Goal: Task Accomplishment & Management: Complete application form

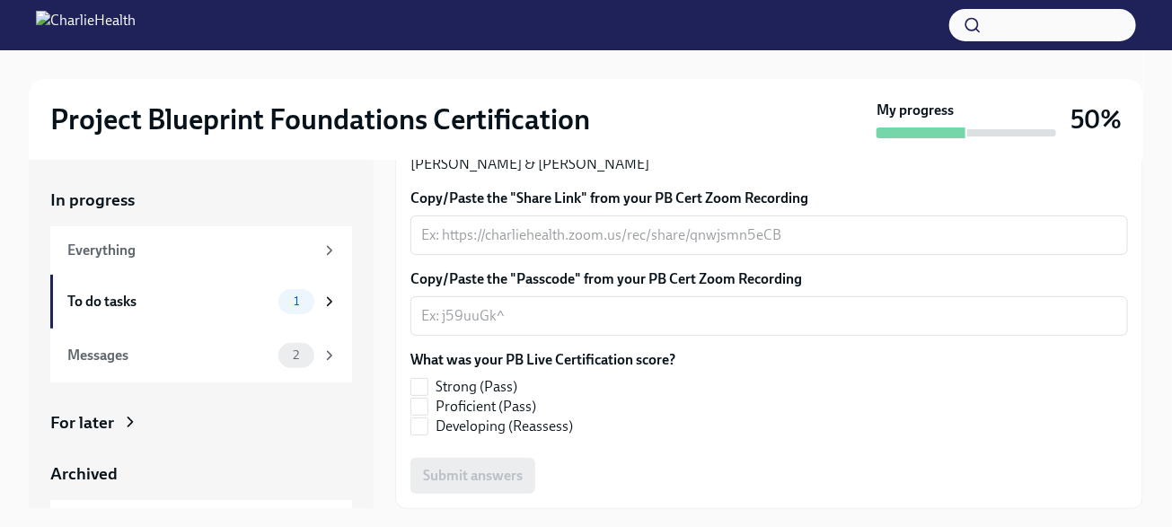
scroll to position [551, 0]
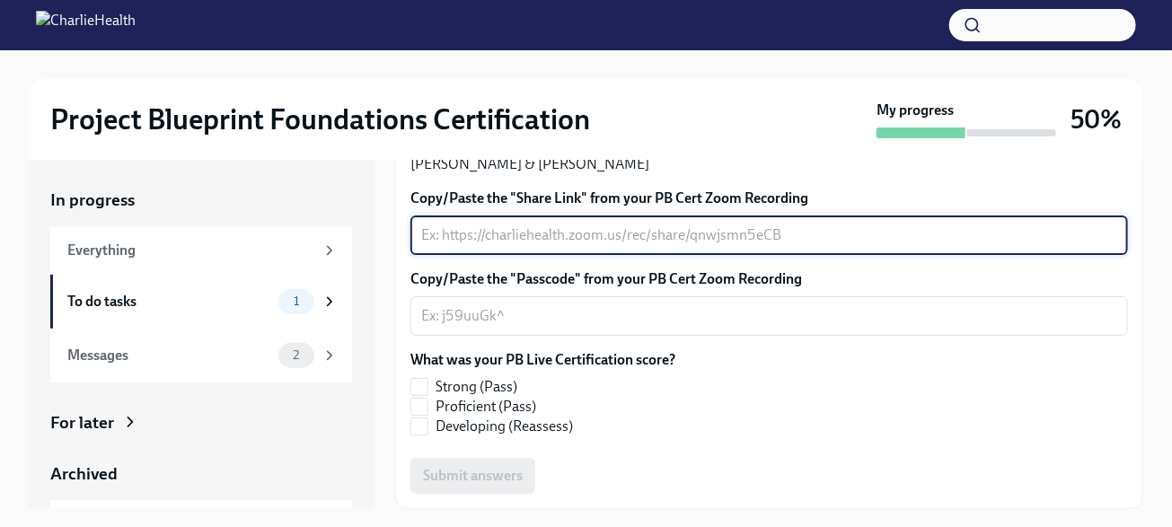
click at [507, 238] on textarea "Copy/Paste the "Share Link" from your PB Cert Zoom Recording" at bounding box center [769, 236] width 696 height 22
type textarea "v"
paste textarea "https://drive.google.com/drive/folders/1NJheZlUGdcgsp7iKf3qyOI2y5nIT8fTo"
type textarea "https://drive.google.com/drive/folders/1NJheZlUGdcgsp7iKf3qyOI2y5nIT8fTo"
click at [454, 318] on textarea "Copy/Paste the "Passcode" from your PB Cert Zoom Recording" at bounding box center [769, 316] width 696 height 22
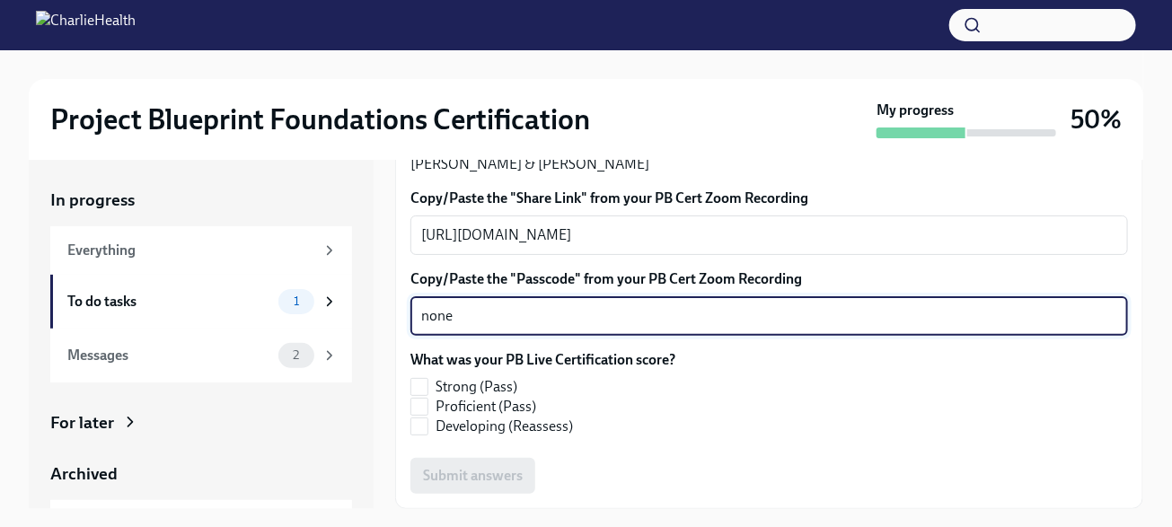
type textarea "none"
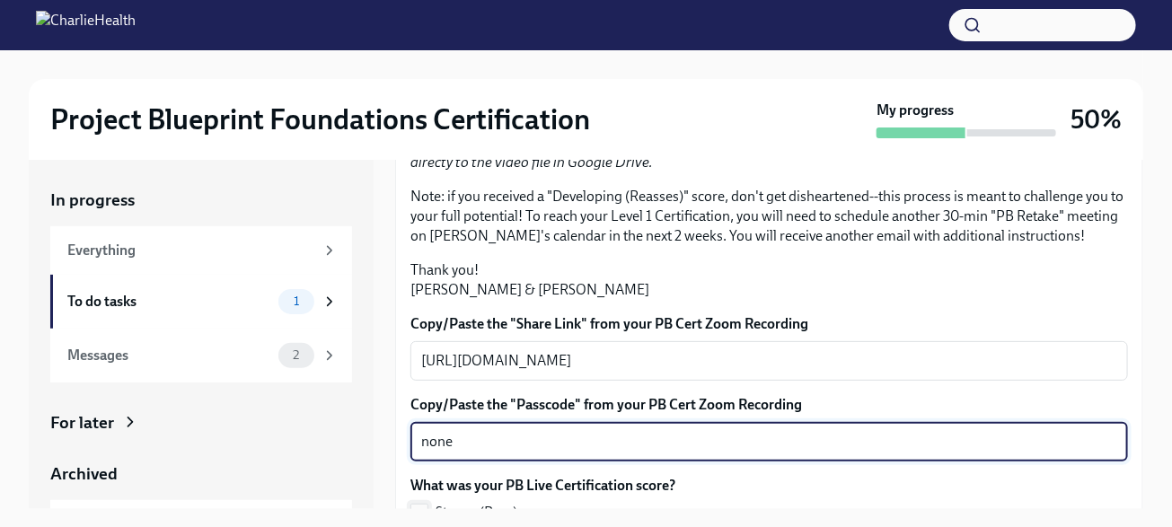
scroll to position [273, 0]
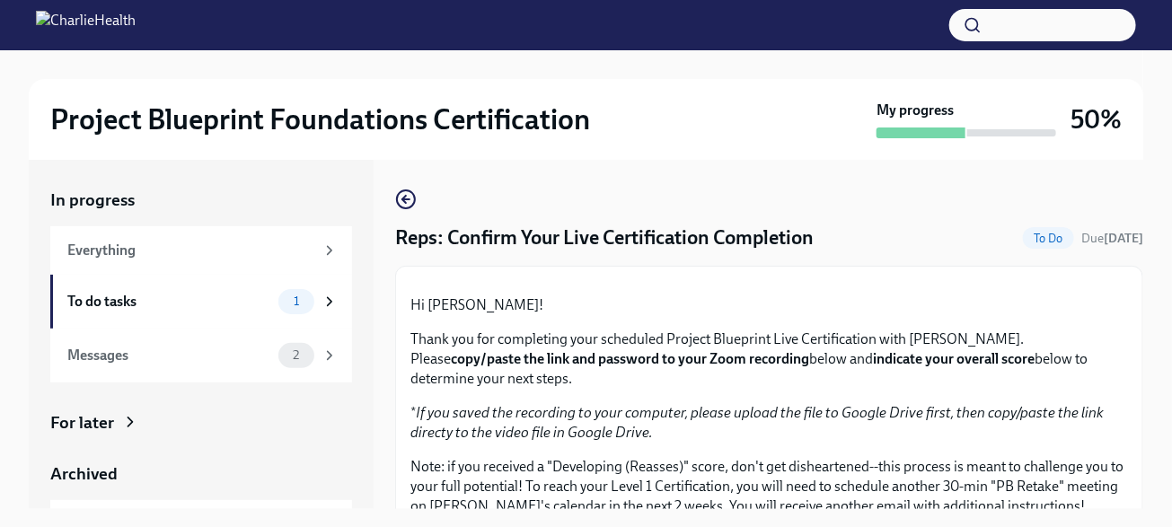
scroll to position [15, 0]
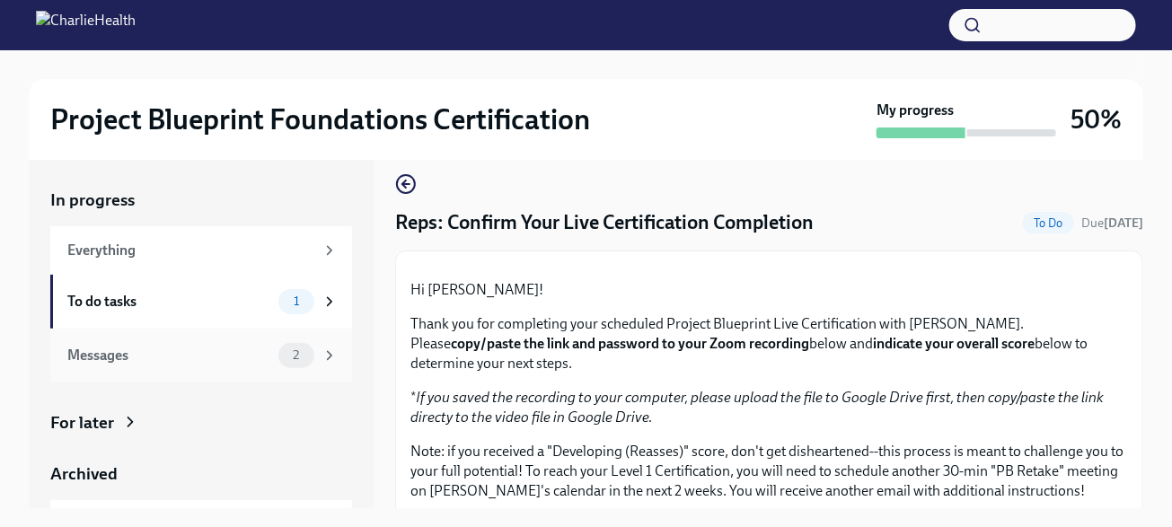
click at [195, 360] on div "Messages" at bounding box center [169, 356] width 204 height 20
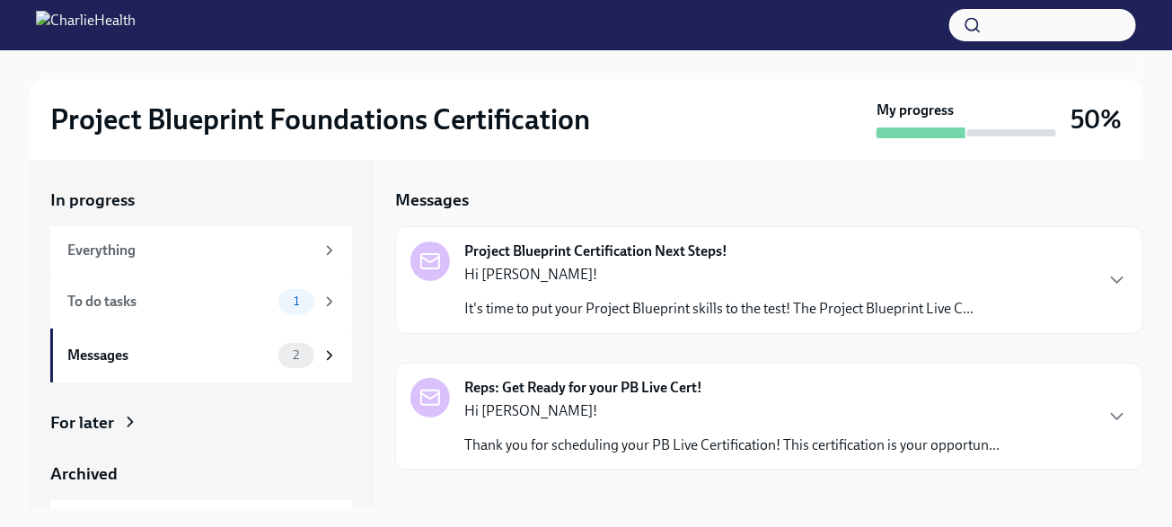
click at [551, 433] on div "Hi [PERSON_NAME]! Thank you for scheduling your PB Live Certification! This cer…" at bounding box center [731, 428] width 535 height 54
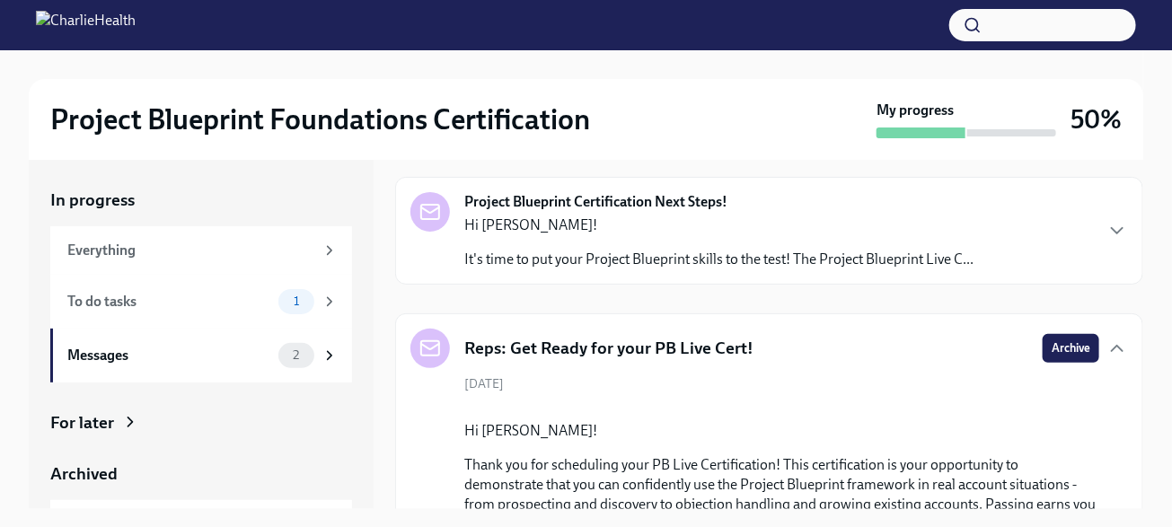
scroll to position [47, 0]
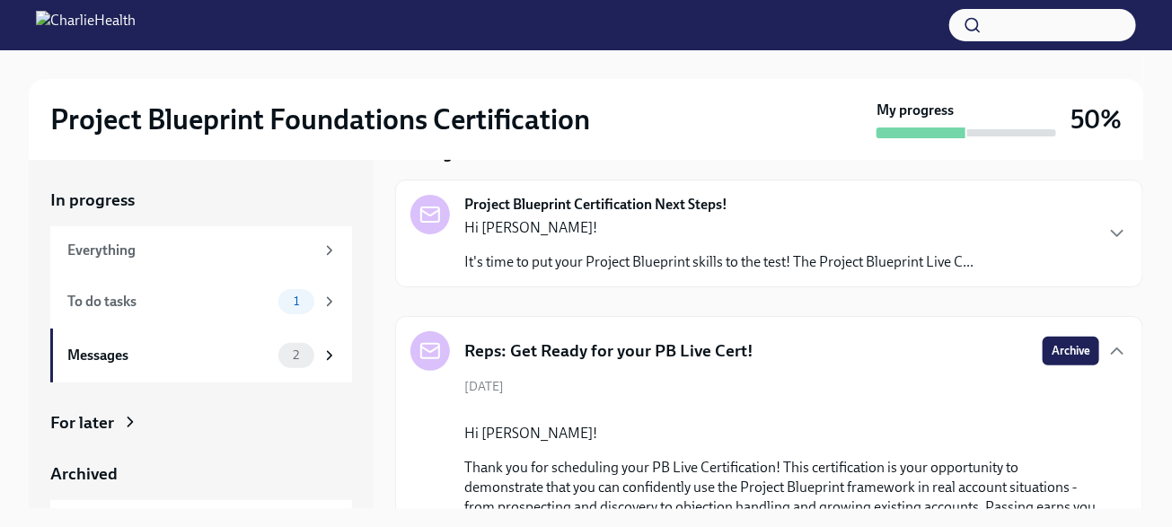
click at [769, 249] on div "Hi [PERSON_NAME]! It's time to put your Project Blueprint skills to the test! T…" at bounding box center [718, 245] width 509 height 54
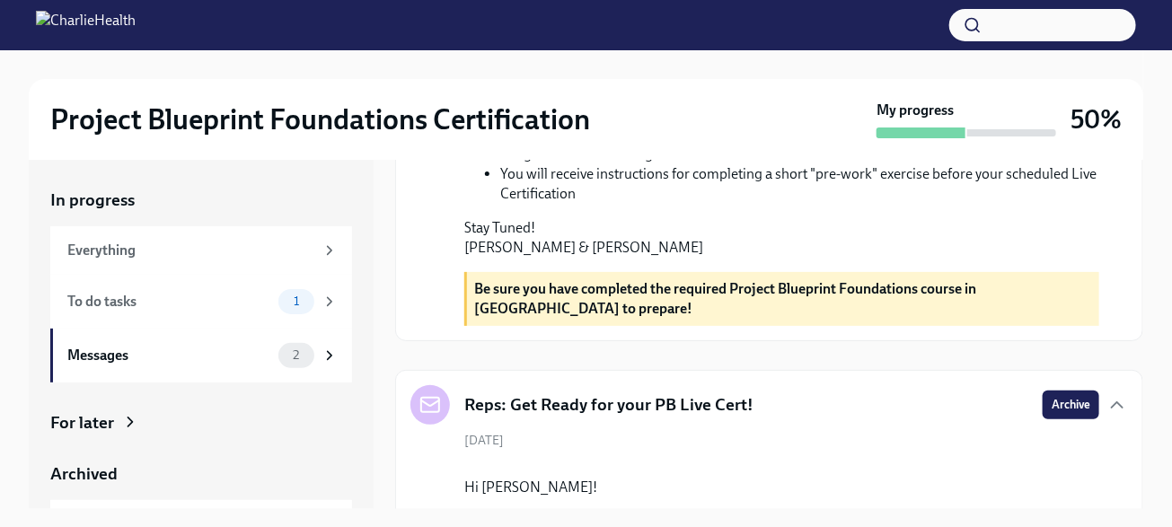
scroll to position [589, 0]
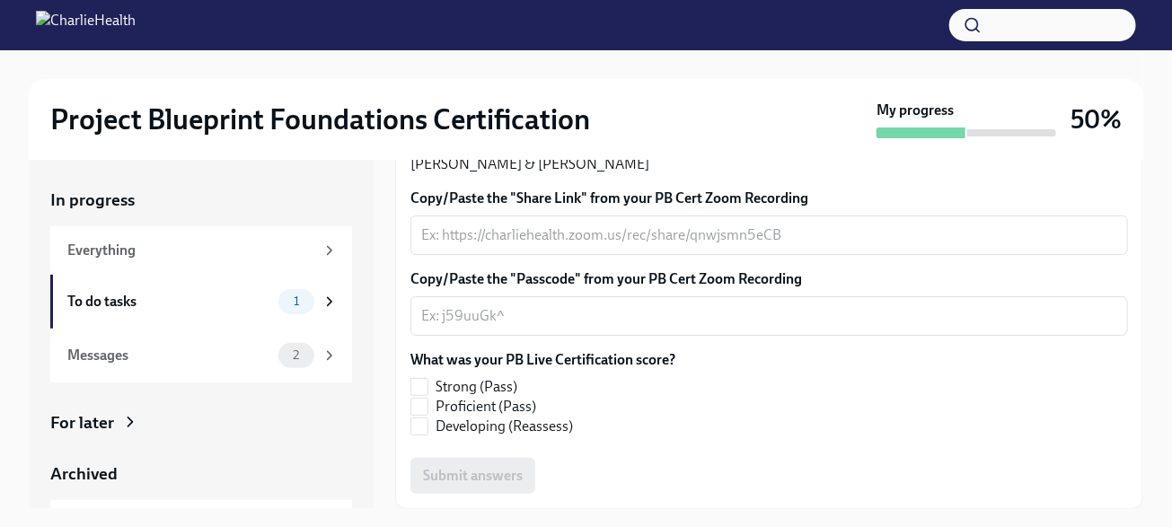
scroll to position [544, 0]
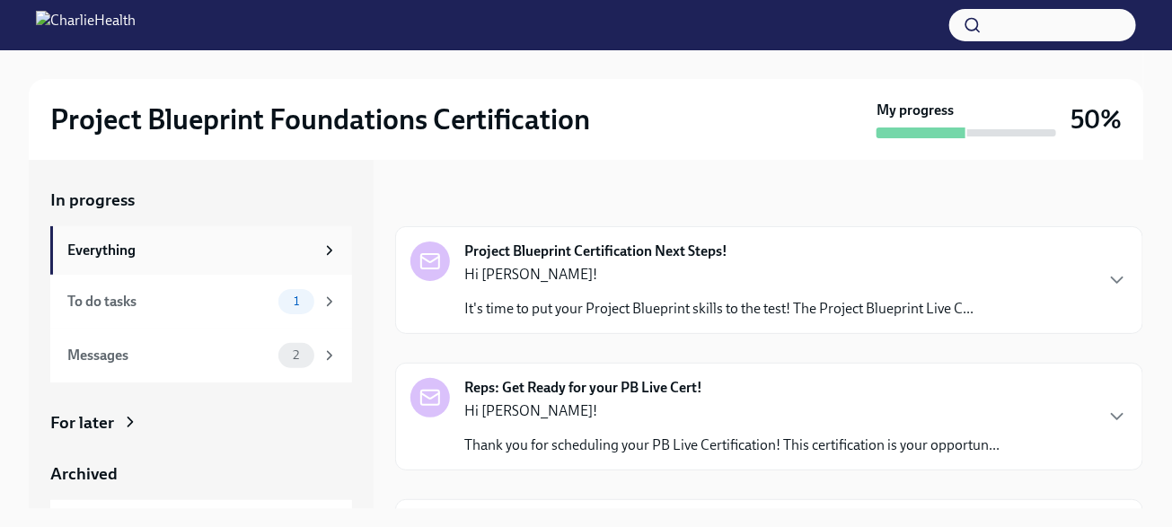
click at [227, 248] on div "Everything" at bounding box center [190, 251] width 247 height 20
click at [217, 305] on div "To do tasks" at bounding box center [169, 302] width 204 height 20
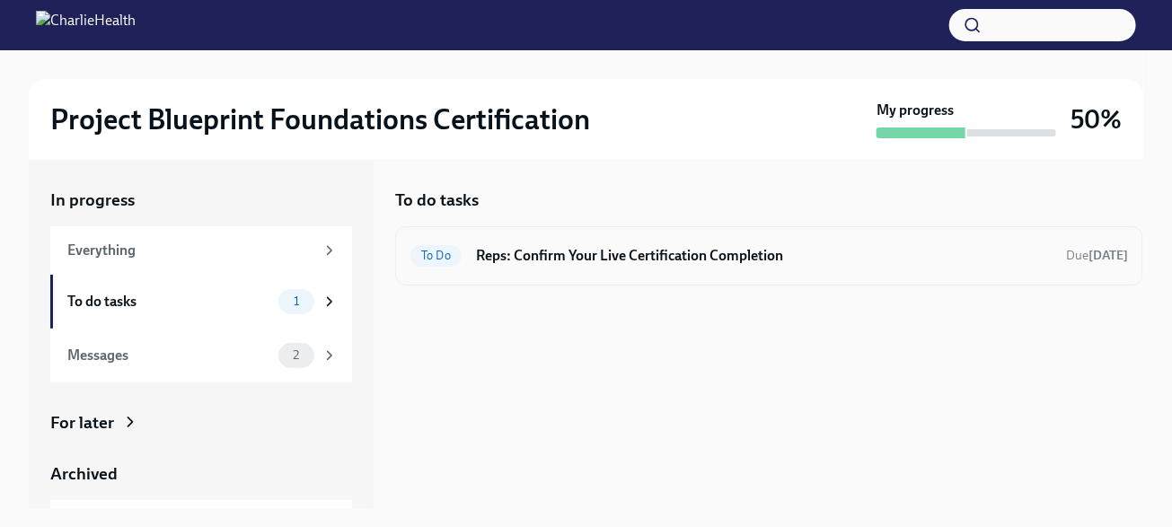
click at [604, 270] on div "To Do Reps: Confirm Your Live Certification Completion Due in 12 days" at bounding box center [769, 255] width 748 height 59
click at [590, 256] on h6 "Reps: Confirm Your Live Certification Completion" at bounding box center [764, 256] width 576 height 20
